Goal: Information Seeking & Learning: Learn about a topic

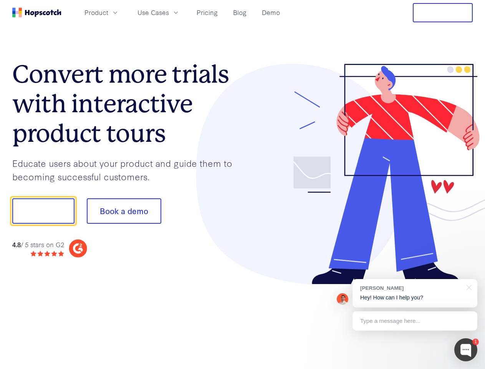
click at [243, 184] on div at bounding box center [358, 174] width 230 height 221
click at [108, 12] on span "Product" at bounding box center [96, 13] width 24 height 10
click at [169, 12] on span "Use Cases" at bounding box center [152, 13] width 31 height 10
click at [443, 13] on button "Free Trial" at bounding box center [443, 12] width 60 height 19
click at [43, 211] on button "Show me!" at bounding box center [43, 210] width 62 height 25
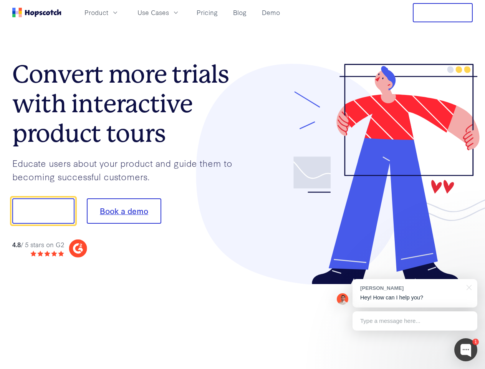
click at [124, 211] on button "Book a demo" at bounding box center [124, 210] width 74 height 25
click at [466, 349] on div at bounding box center [465, 349] width 23 height 23
click at [415, 293] on div "[PERSON_NAME] Hey! How can I help you?" at bounding box center [415, 293] width 125 height 28
click at [468, 286] on div at bounding box center [467, 287] width 19 height 16
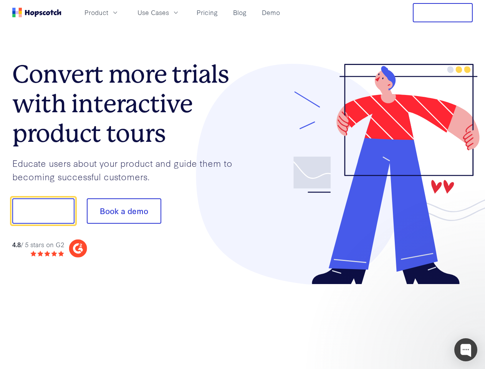
click at [415, 321] on div at bounding box center [405, 261] width 144 height 153
